Goal: Use online tool/utility: Use online tool/utility

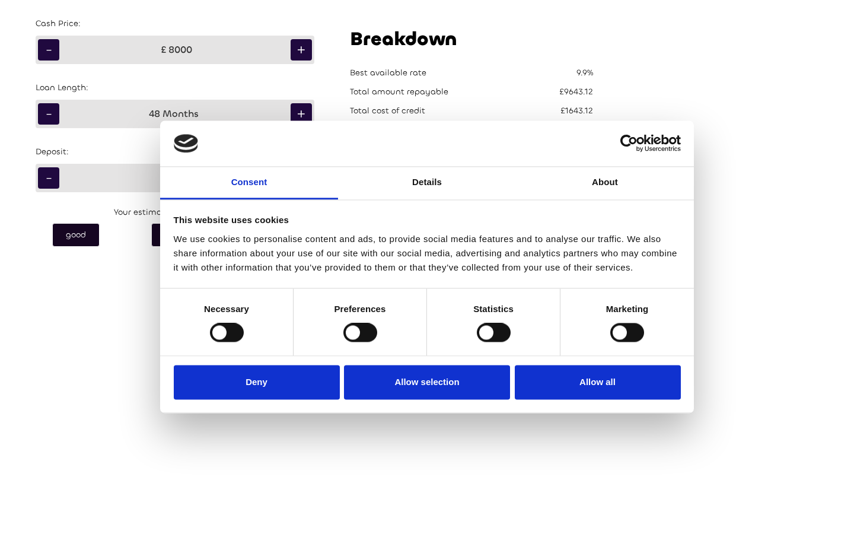
click at [427, 382] on button "Allow selection" at bounding box center [427, 382] width 166 height 34
